Goal: Information Seeking & Learning: Learn about a topic

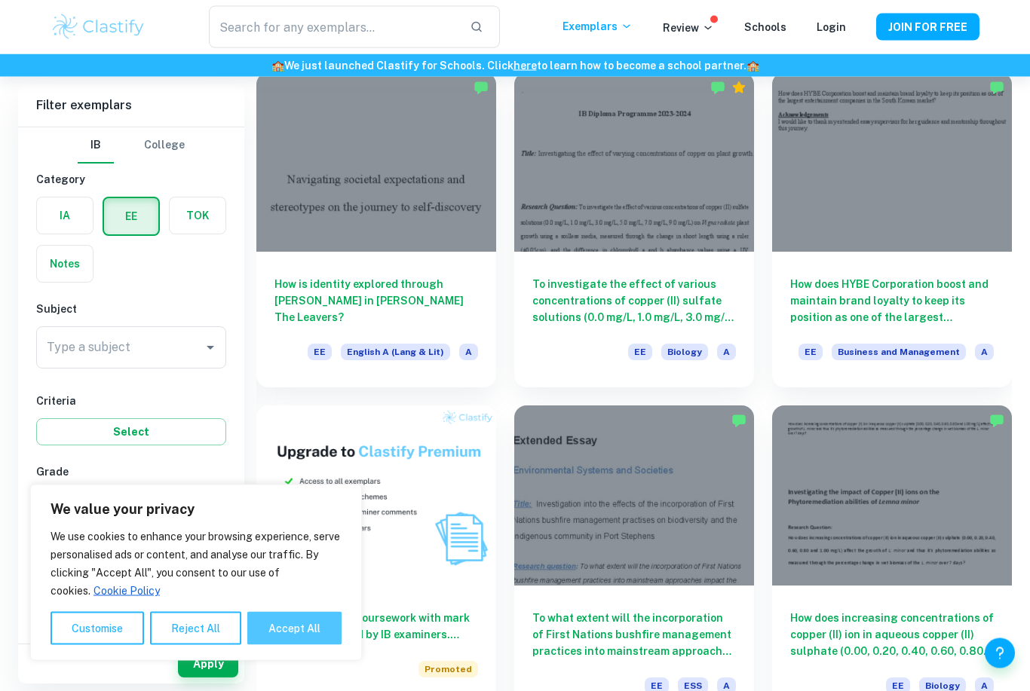
click at [280, 645] on button "Accept All" at bounding box center [294, 628] width 94 height 33
checkbox input "true"
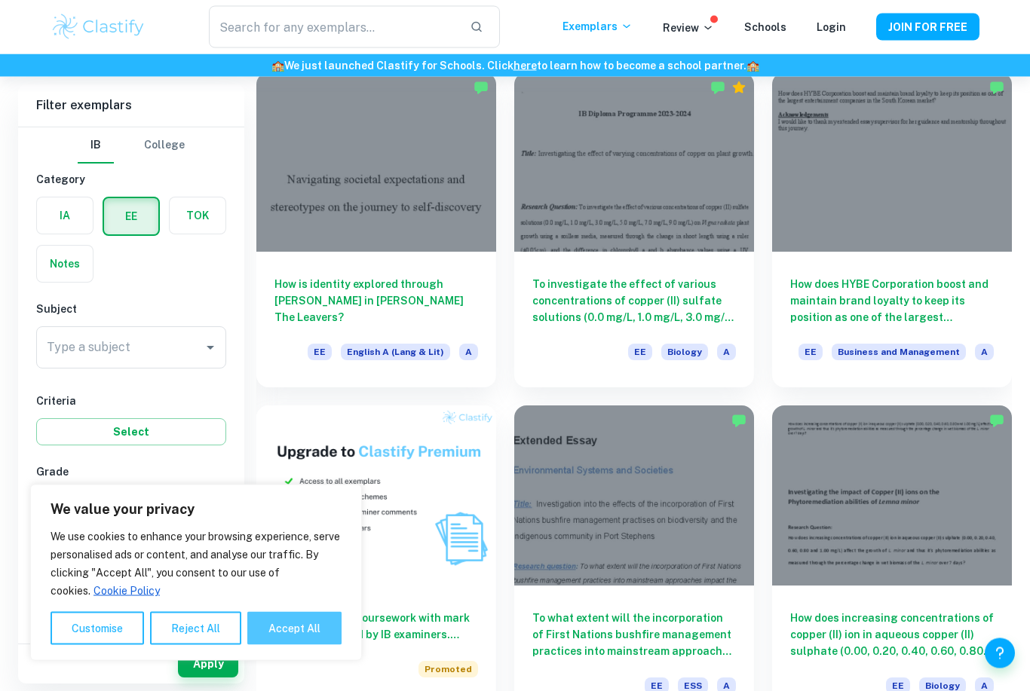
checkbox input "true"
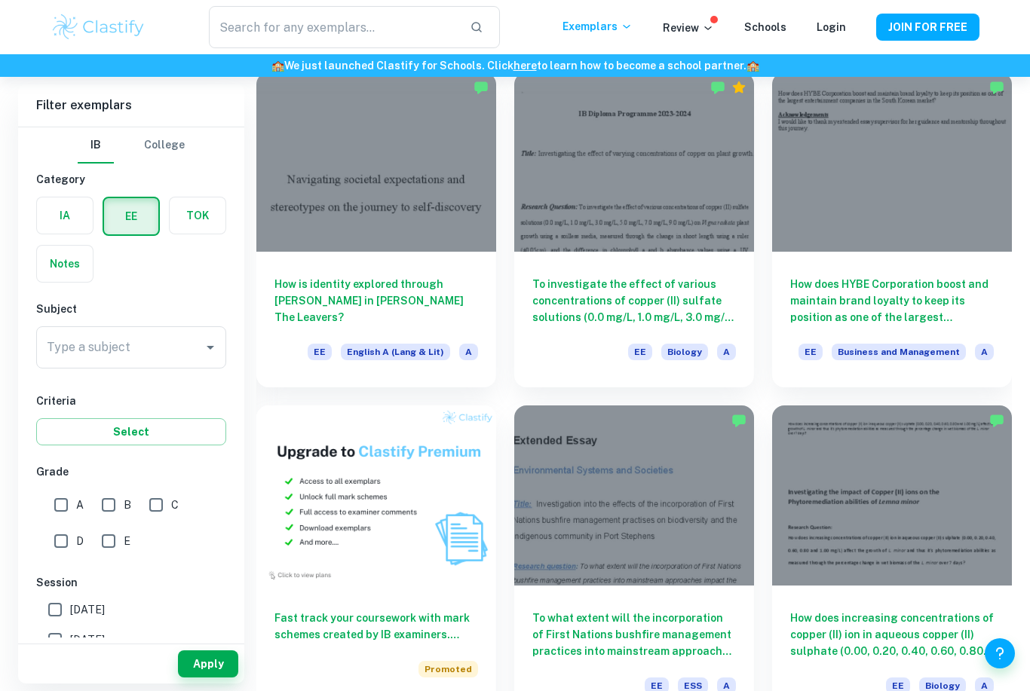
click at [70, 503] on input "A" at bounding box center [61, 505] width 30 height 30
checkbox input "true"
click at [109, 347] on div "Type a subject Type a subject" at bounding box center [131, 347] width 190 height 42
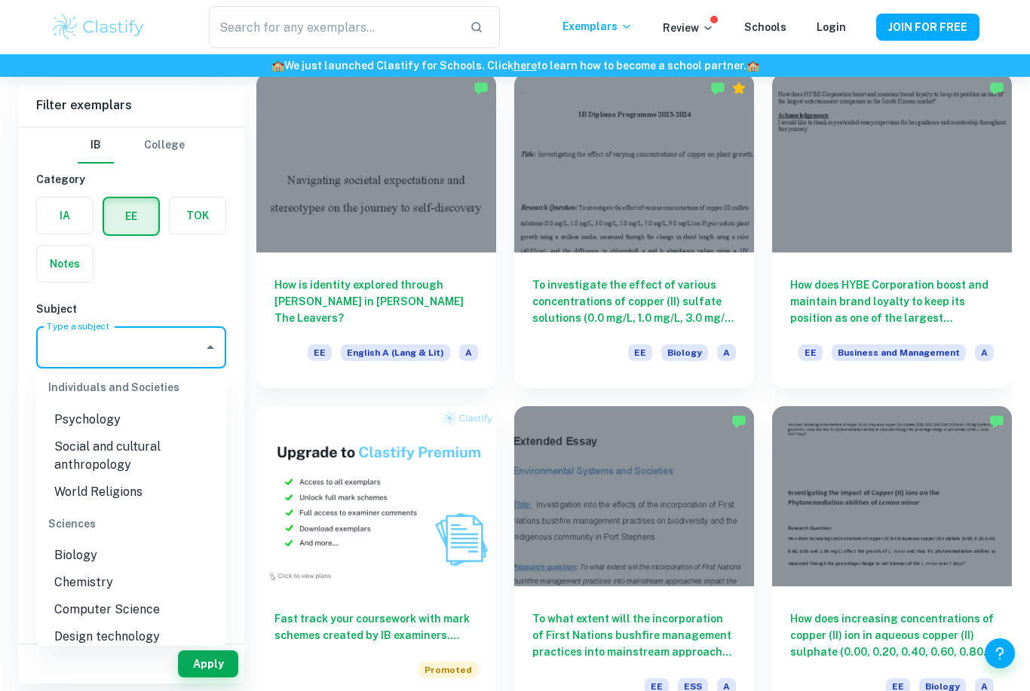
scroll to position [1562, 0]
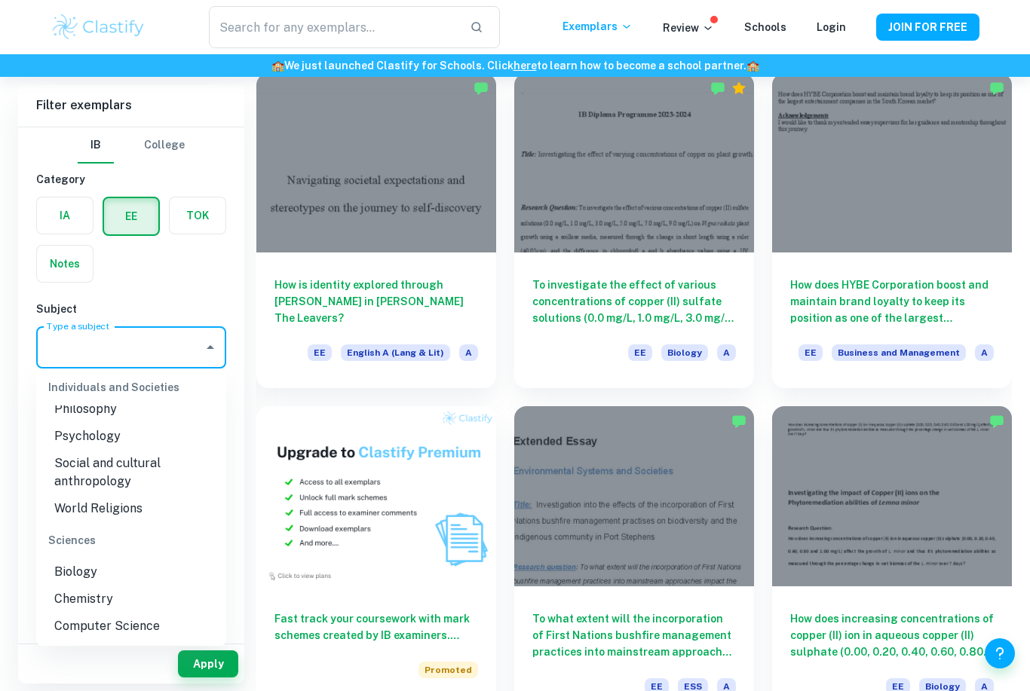
click at [131, 441] on li "Psychology" at bounding box center [131, 436] width 190 height 27
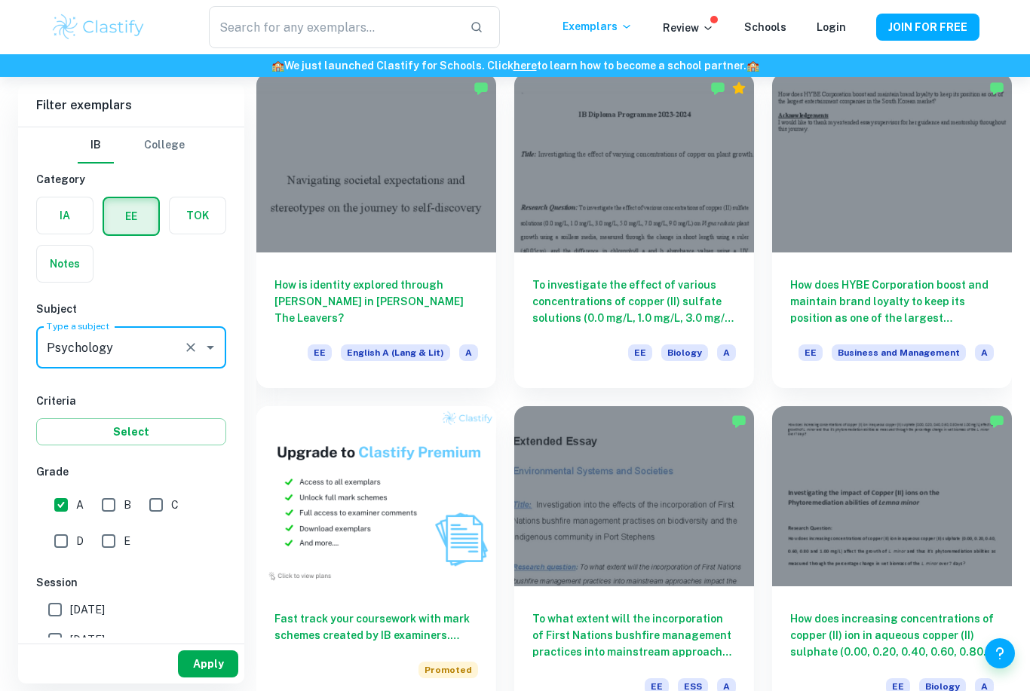
click at [197, 678] on button "Apply" at bounding box center [208, 663] width 60 height 27
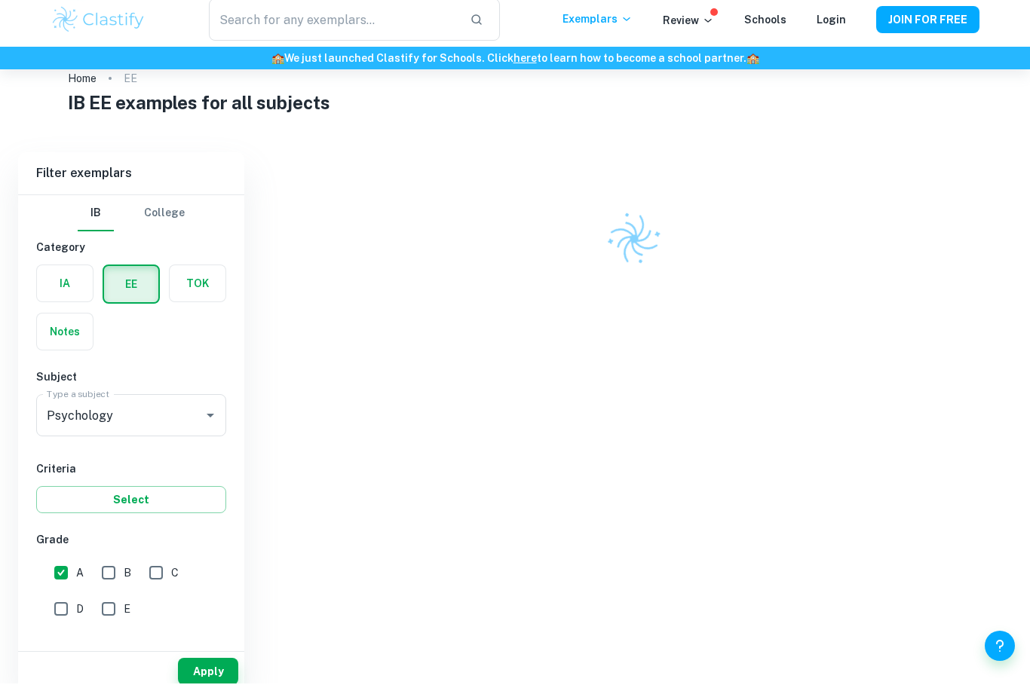
scroll to position [26, 0]
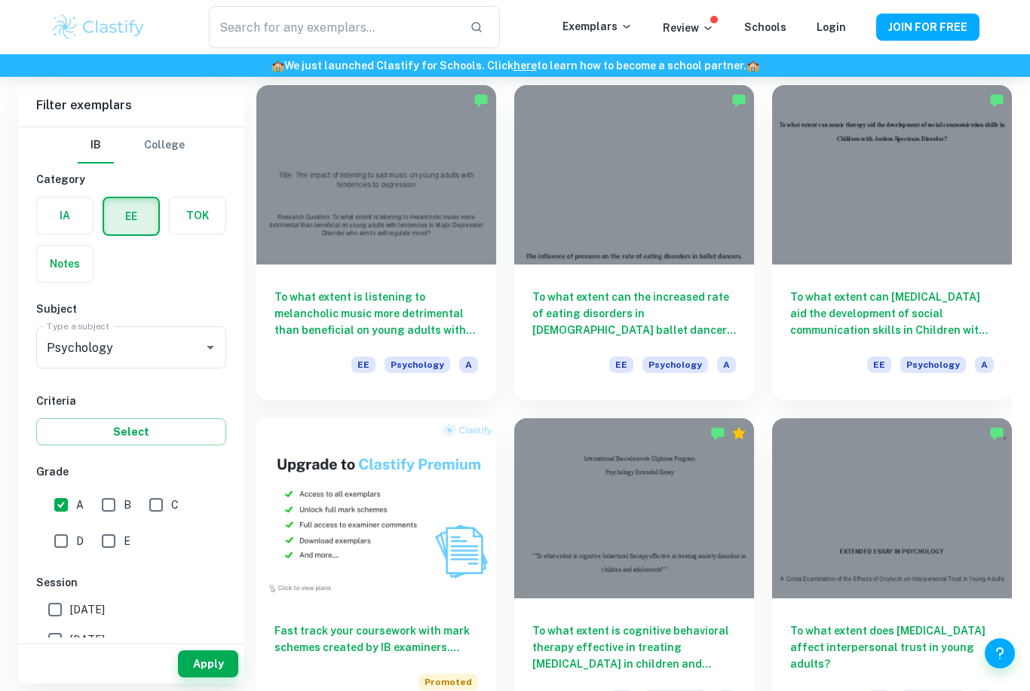
scroll to position [439, 0]
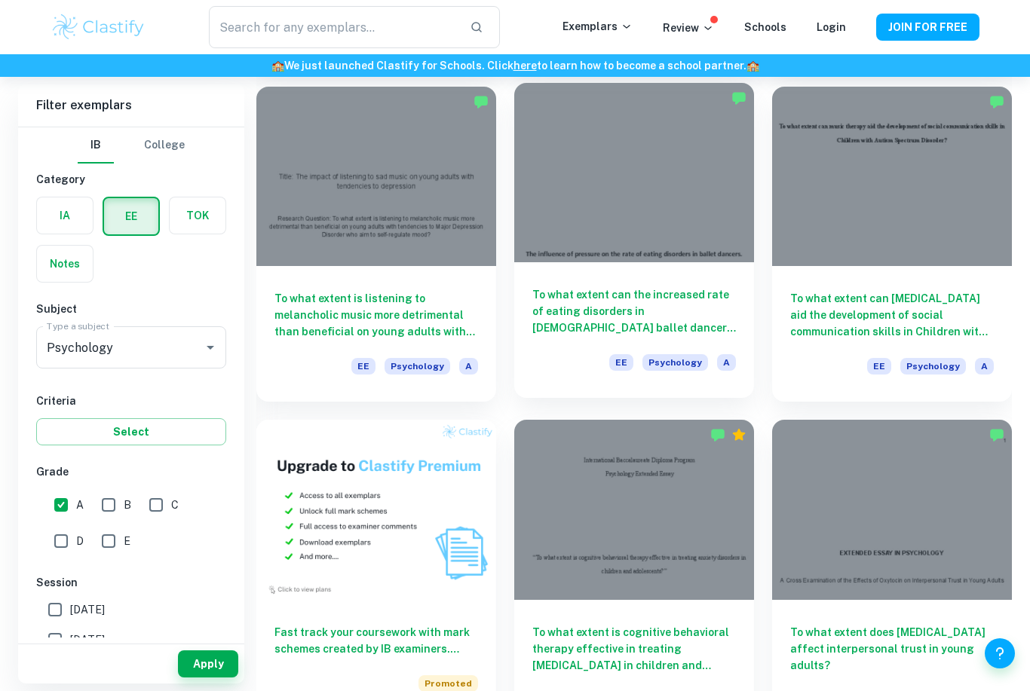
click at [704, 311] on h6 "To what extent can the increased rate of eating disorders in [DEMOGRAPHIC_DATA]…" at bounding box center [633, 311] width 203 height 50
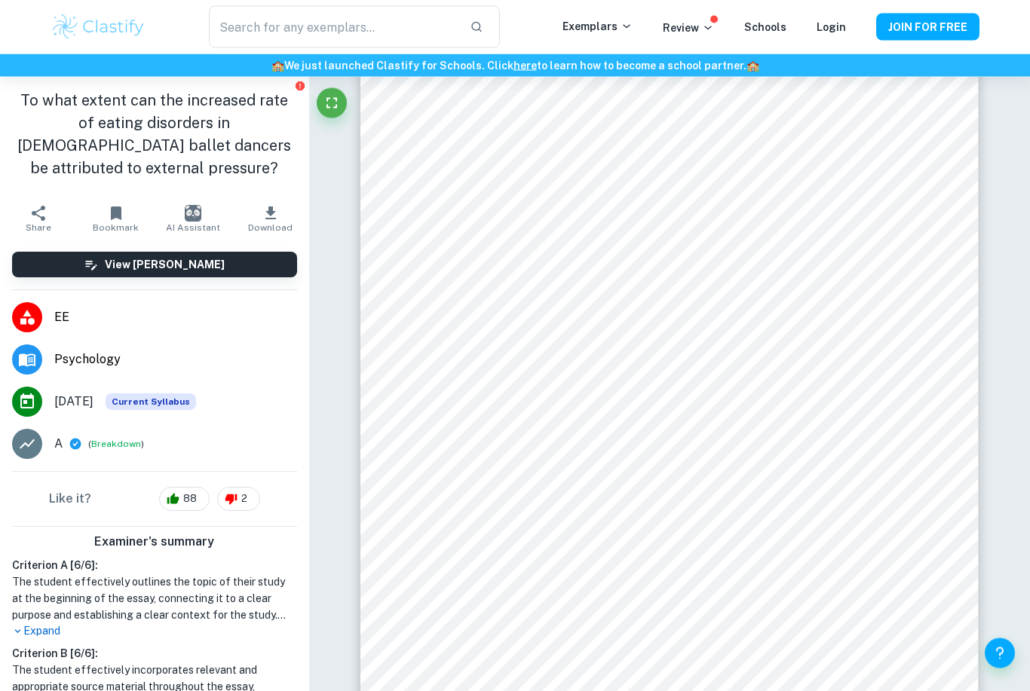
scroll to position [2954, 0]
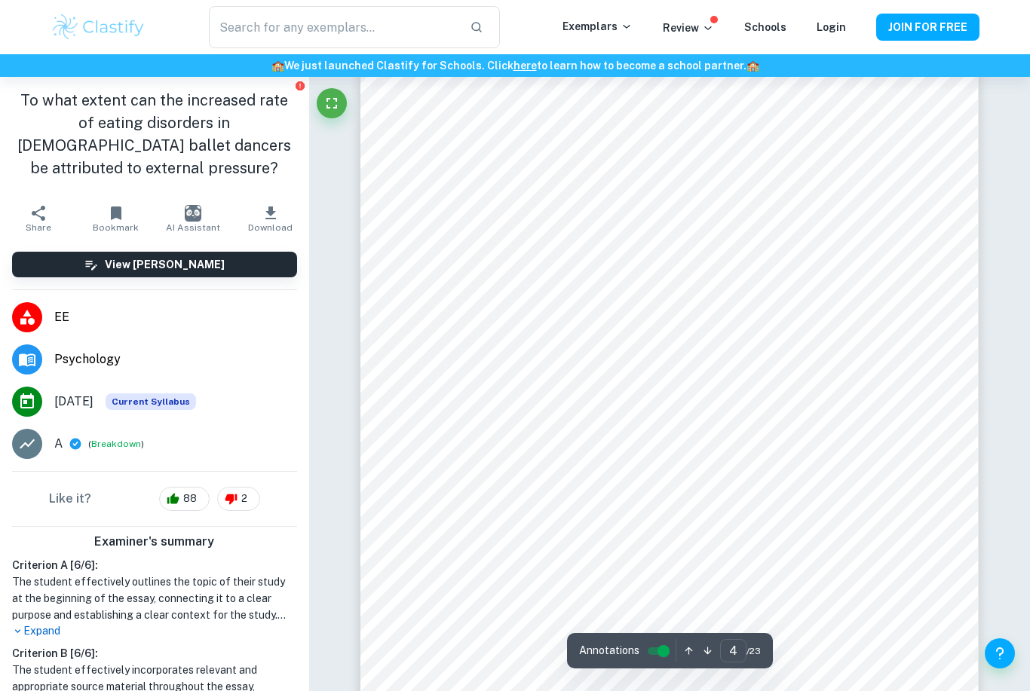
type input "4"
